Goal: Task Accomplishment & Management: Manage account settings

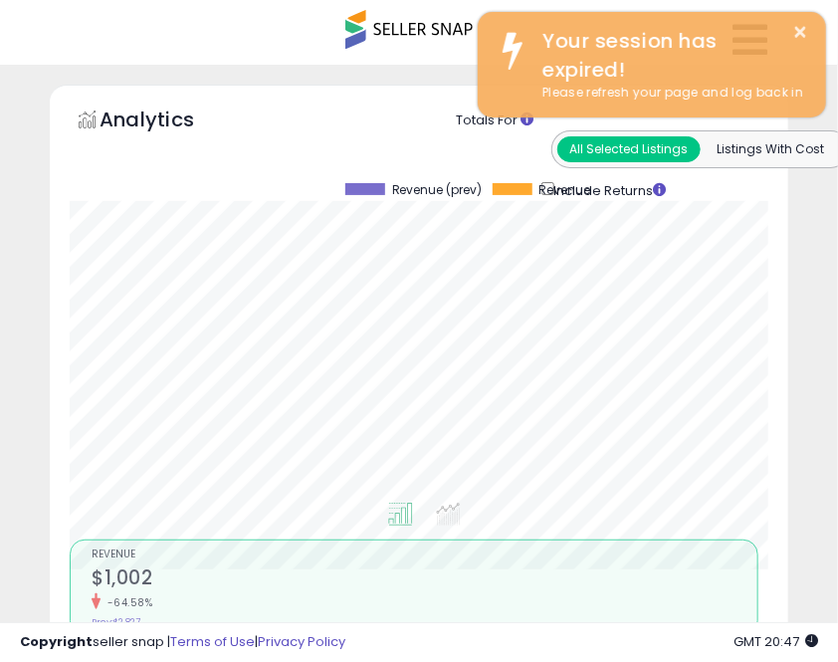
scroll to position [387, 728]
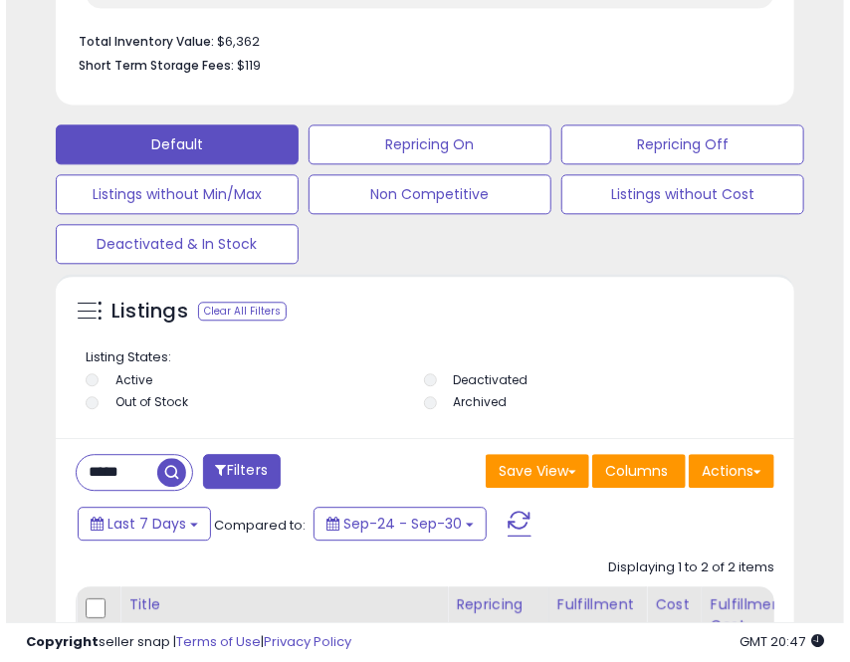
scroll to position [1194, 0]
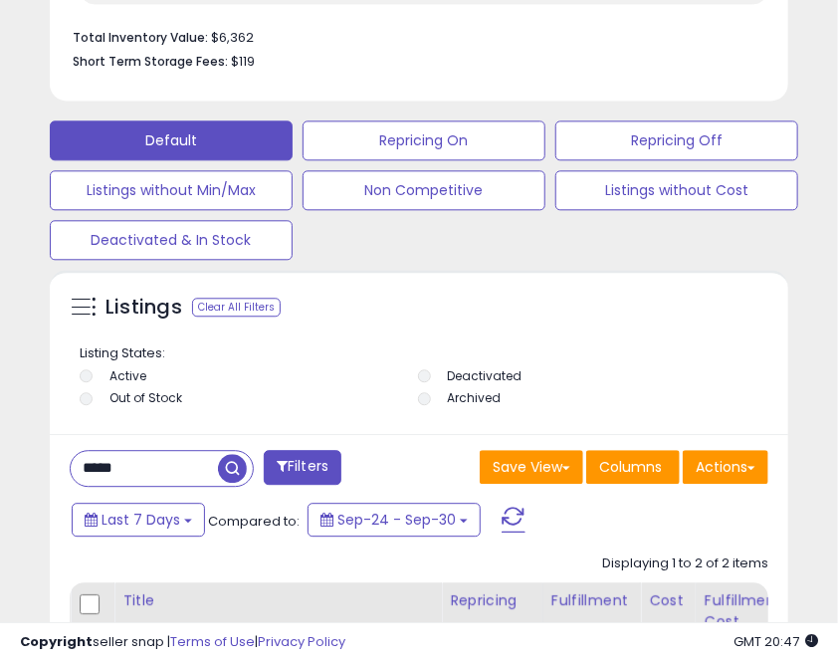
drag, startPoint x: 129, startPoint y: 468, endPoint x: -5, endPoint y: 472, distance: 134.4
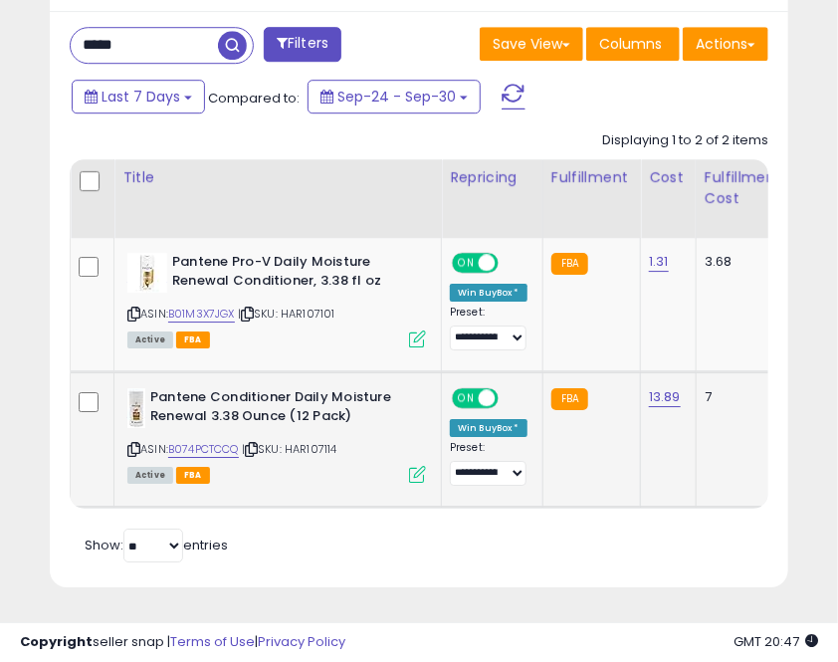
scroll to position [387, 728]
click at [128, 408] on div "ASIN: B074PCTCCQ | SKU: HAR107114 Active FBA" at bounding box center [276, 434] width 299 height 93
click at [258, 444] on icon at bounding box center [251, 449] width 13 height 11
drag, startPoint x: 254, startPoint y: 281, endPoint x: 264, endPoint y: 275, distance: 11.6
click at [254, 308] on icon at bounding box center [247, 313] width 13 height 11
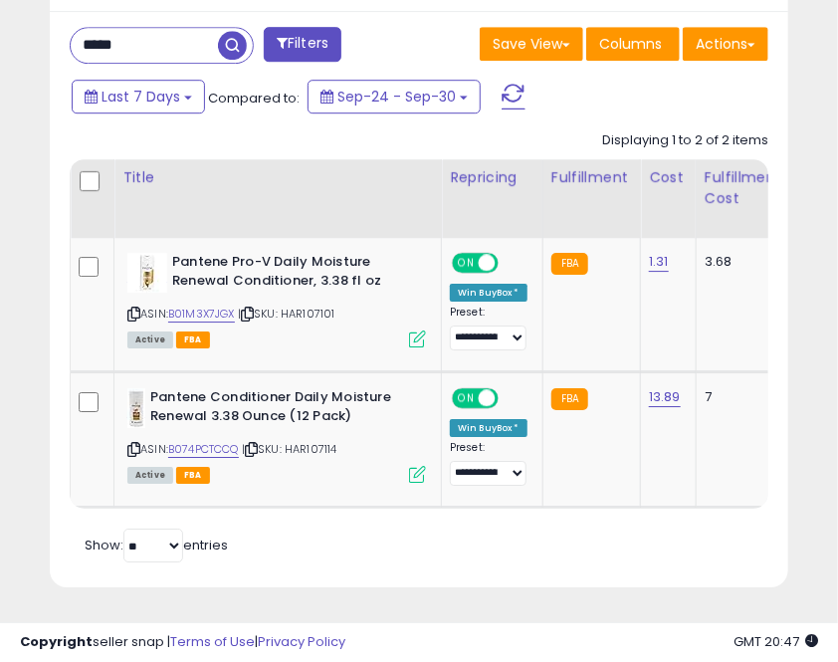
click at [150, 28] on input "*****" at bounding box center [144, 45] width 147 height 35
type input "*****"
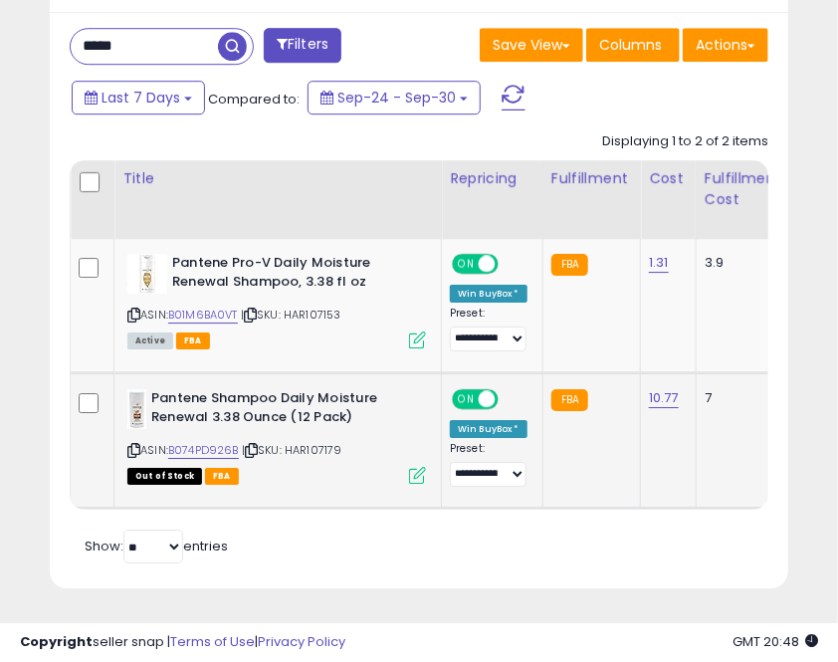
click at [255, 445] on icon at bounding box center [251, 450] width 13 height 11
click at [255, 316] on icon at bounding box center [250, 314] width 13 height 11
